Goal: Information Seeking & Learning: Understand process/instructions

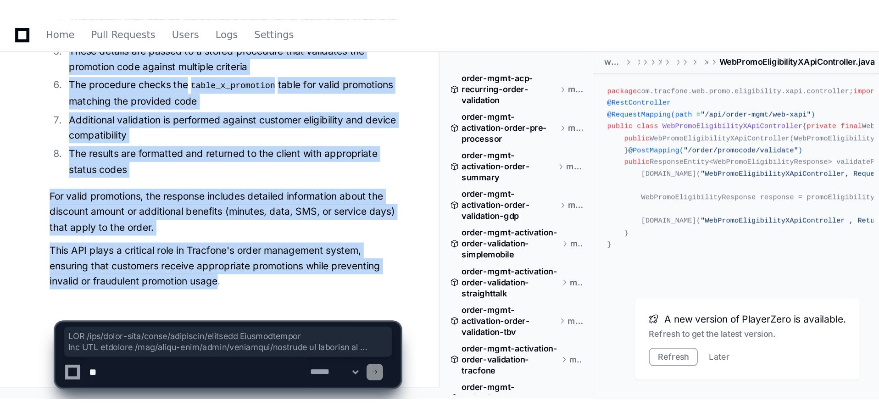
scroll to position [1125, 0]
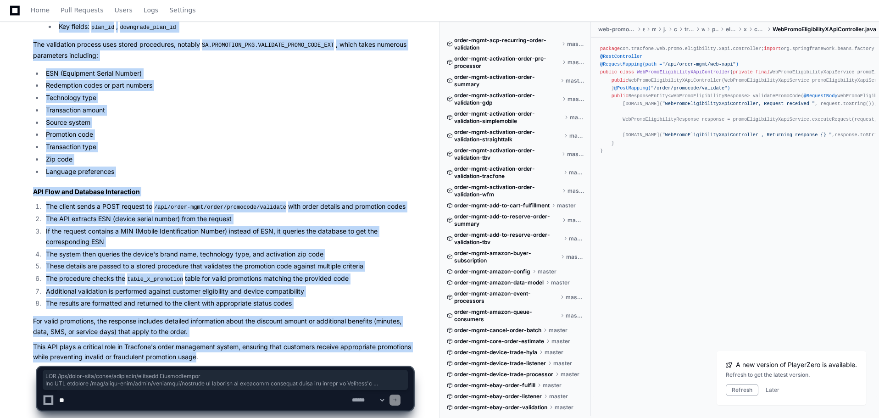
click at [302, 117] on li "Source system" at bounding box center [228, 122] width 370 height 11
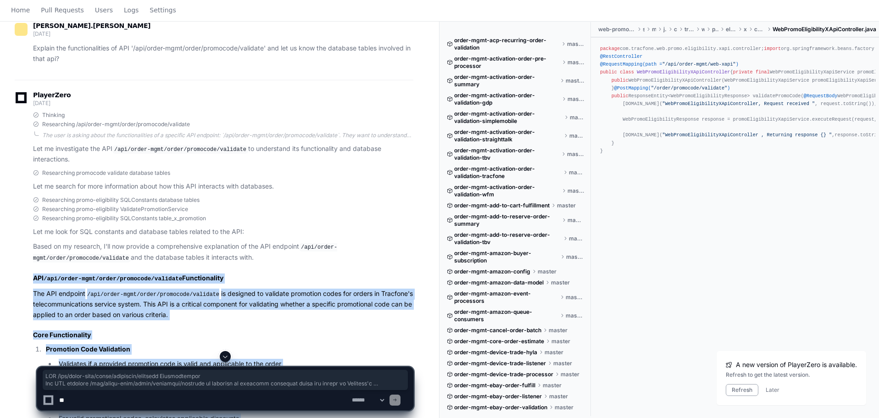
scroll to position [0, 0]
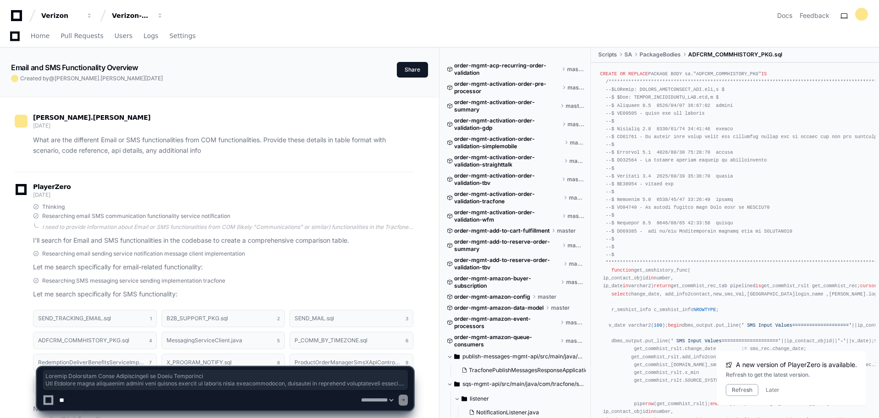
select select "*********"
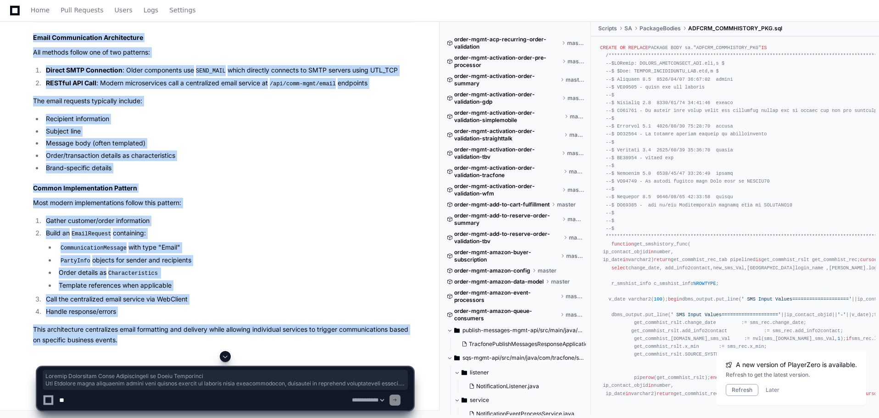
scroll to position [2375, 0]
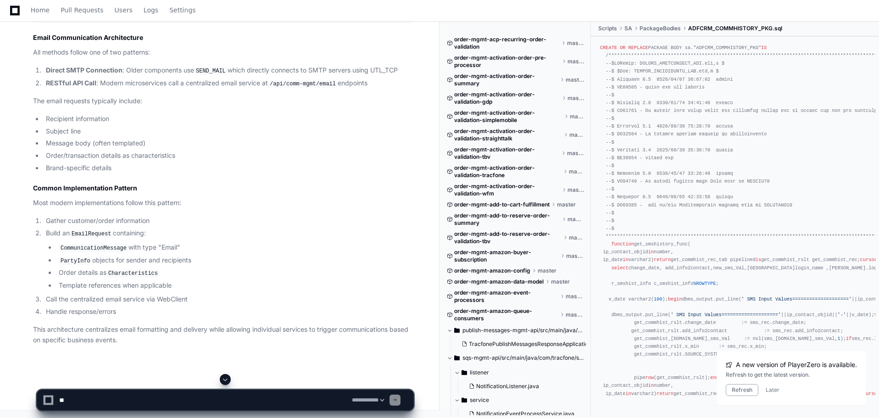
scroll to position [2559, 0]
click at [134, 397] on textarea at bounding box center [203, 400] width 293 height 20
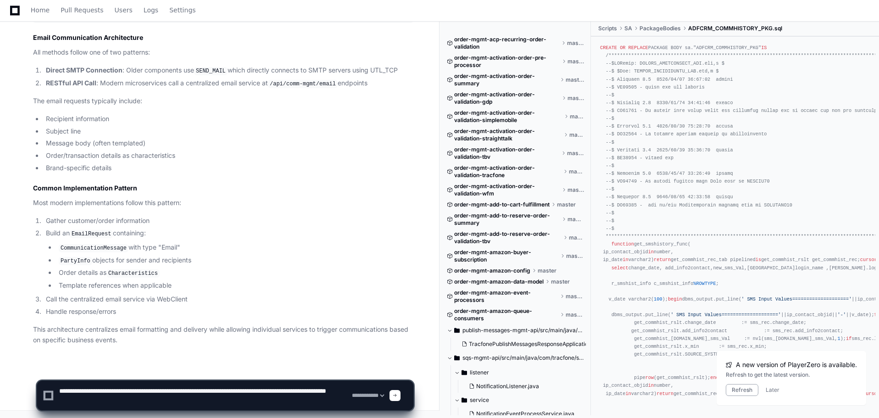
click at [179, 397] on textarea at bounding box center [203, 395] width 293 height 29
type textarea "**********"
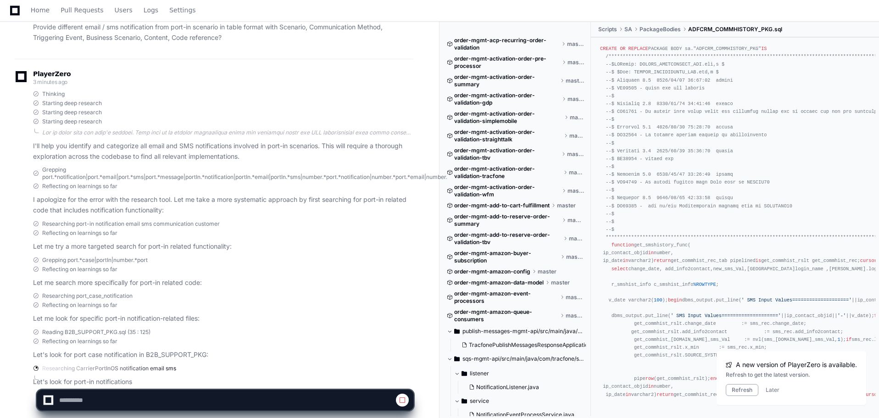
scroll to position [2976, 0]
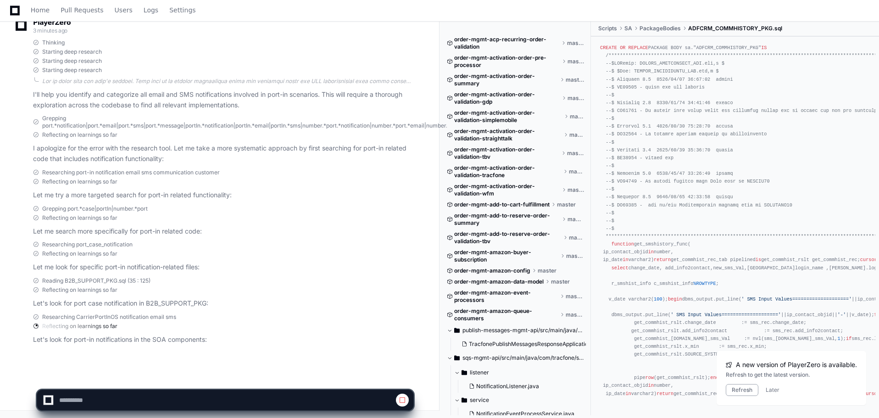
select select "*********"
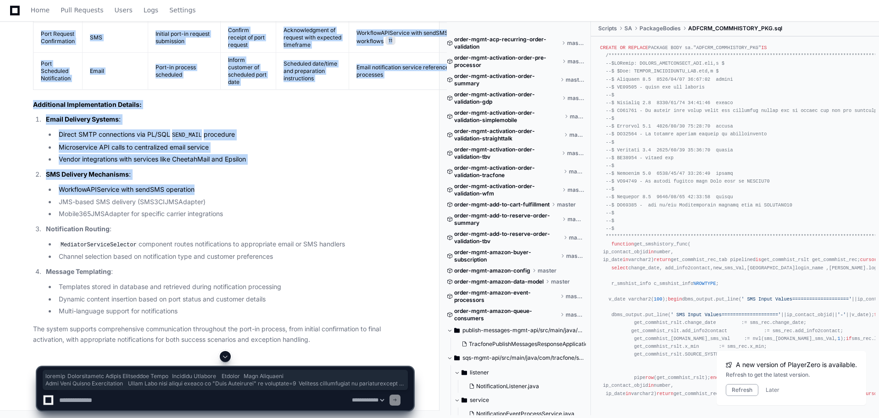
scroll to position [3770, 0]
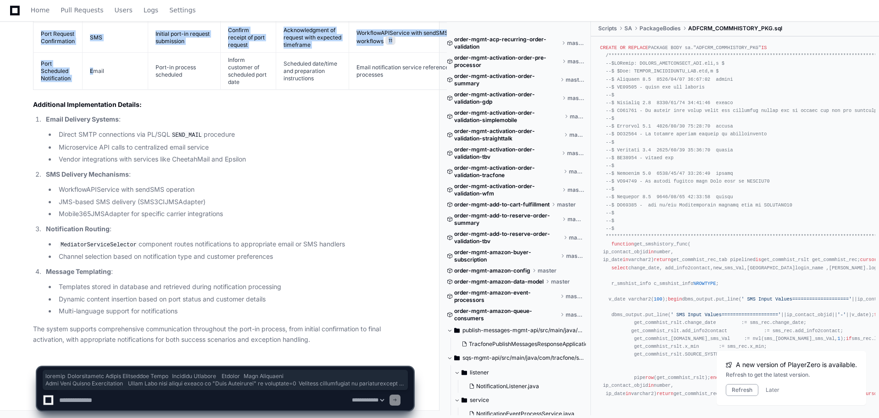
drag, startPoint x: 46, startPoint y: 97, endPoint x: 92, endPoint y: 87, distance: 47.1
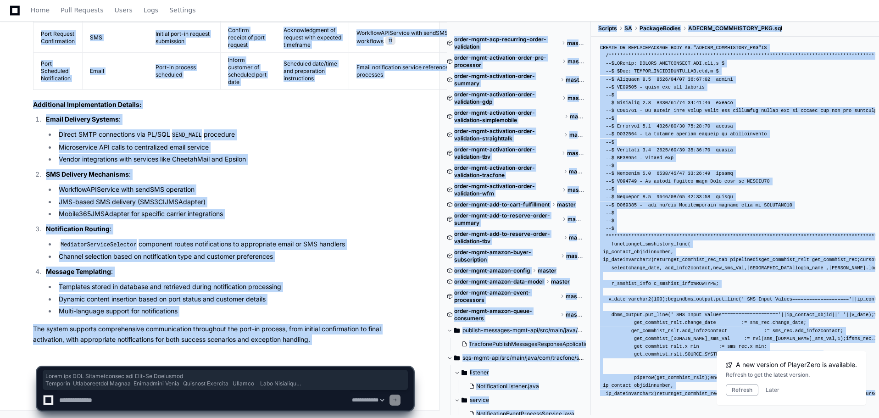
drag, startPoint x: 32, startPoint y: 285, endPoint x: 331, endPoint y: 356, distance: 306.9
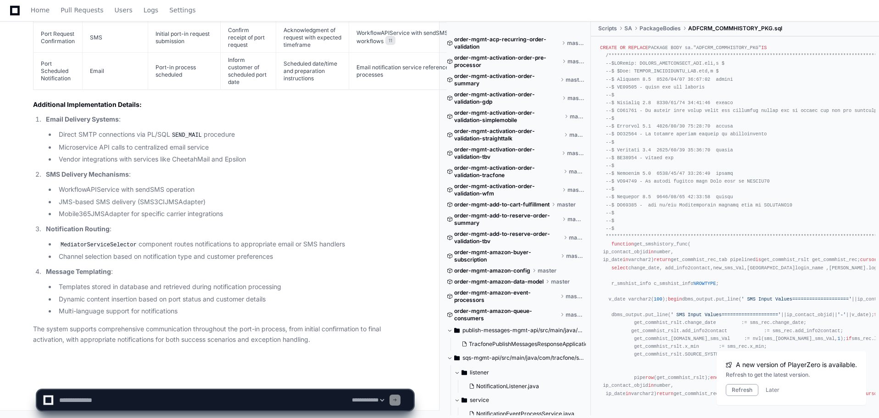
click at [306, 271] on p "Message Templating :" at bounding box center [230, 272] width 368 height 11
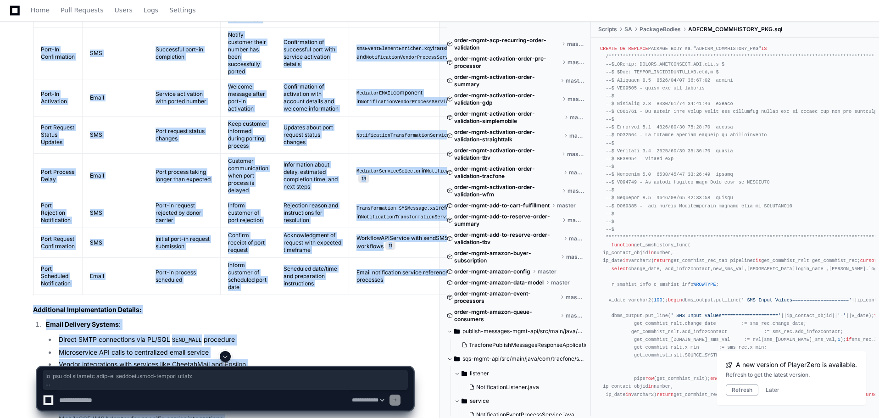
scroll to position [3173, 0]
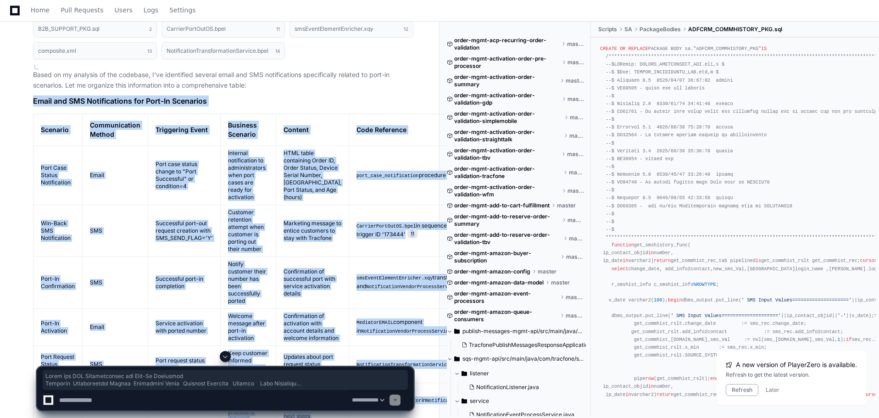
drag, startPoint x: 315, startPoint y: 344, endPoint x: 27, endPoint y: 240, distance: 306.1
click at [27, 240] on div "B2B_SUPPORT_PKG.sql 2 CarrierPortOutOS.bpel 11 smsEventElementEnricher.xqy 12 c…" at bounding box center [214, 397] width 399 height 765
copy article "Email and SMS Notifications for Port-In Scenarios Scenario Communication Method…"
click at [288, 145] on th "Content" at bounding box center [312, 130] width 73 height 32
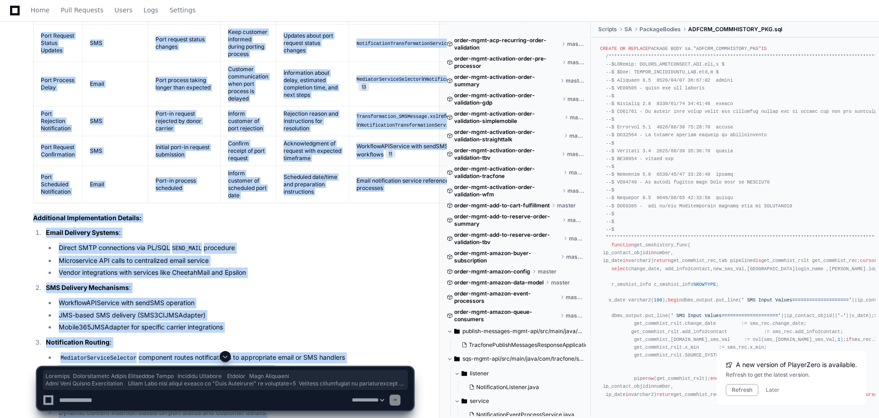
scroll to position [3770, 0]
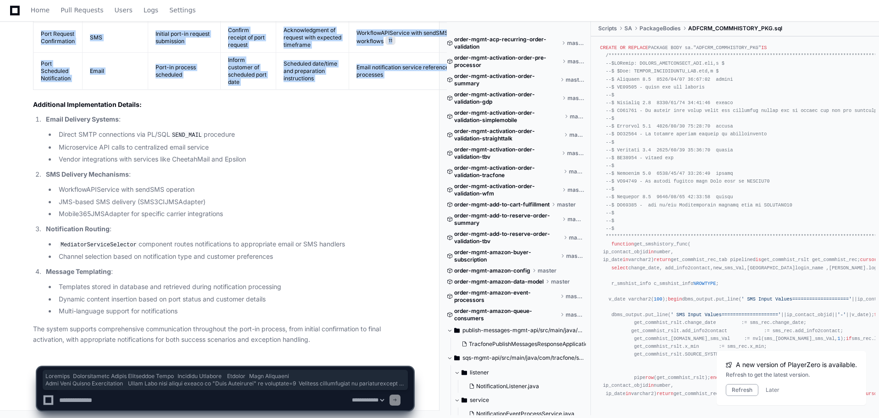
drag, startPoint x: 48, startPoint y: 251, endPoint x: 23, endPoint y: 108, distance: 144.3
copy article "Scenario Communication Method Triggering Event Business Scenario Content Code R…"
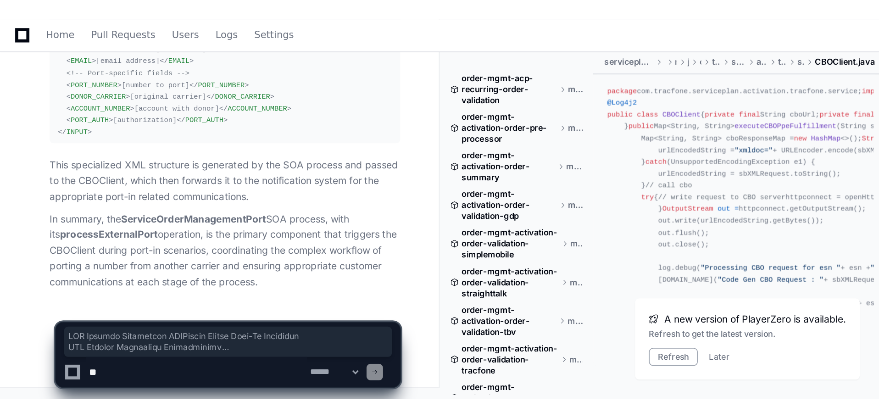
scroll to position [5890, 0]
